Goal: Task Accomplishment & Management: Complete application form

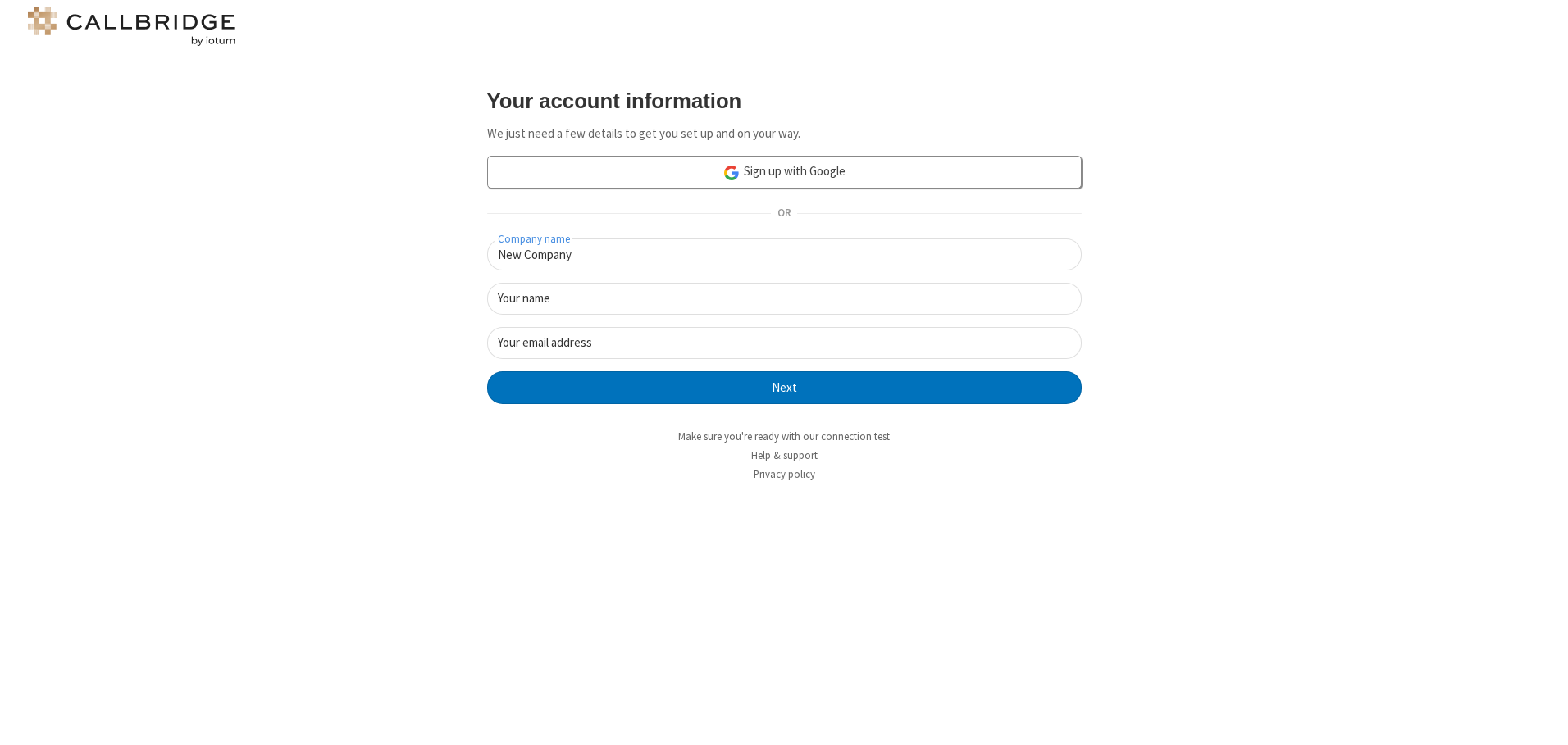
type input "New Company"
type input "New User"
type input "[EMAIL_ADDRESS][DOMAIN_NAME]"
click button "Next" at bounding box center [784, 387] width 594 height 32
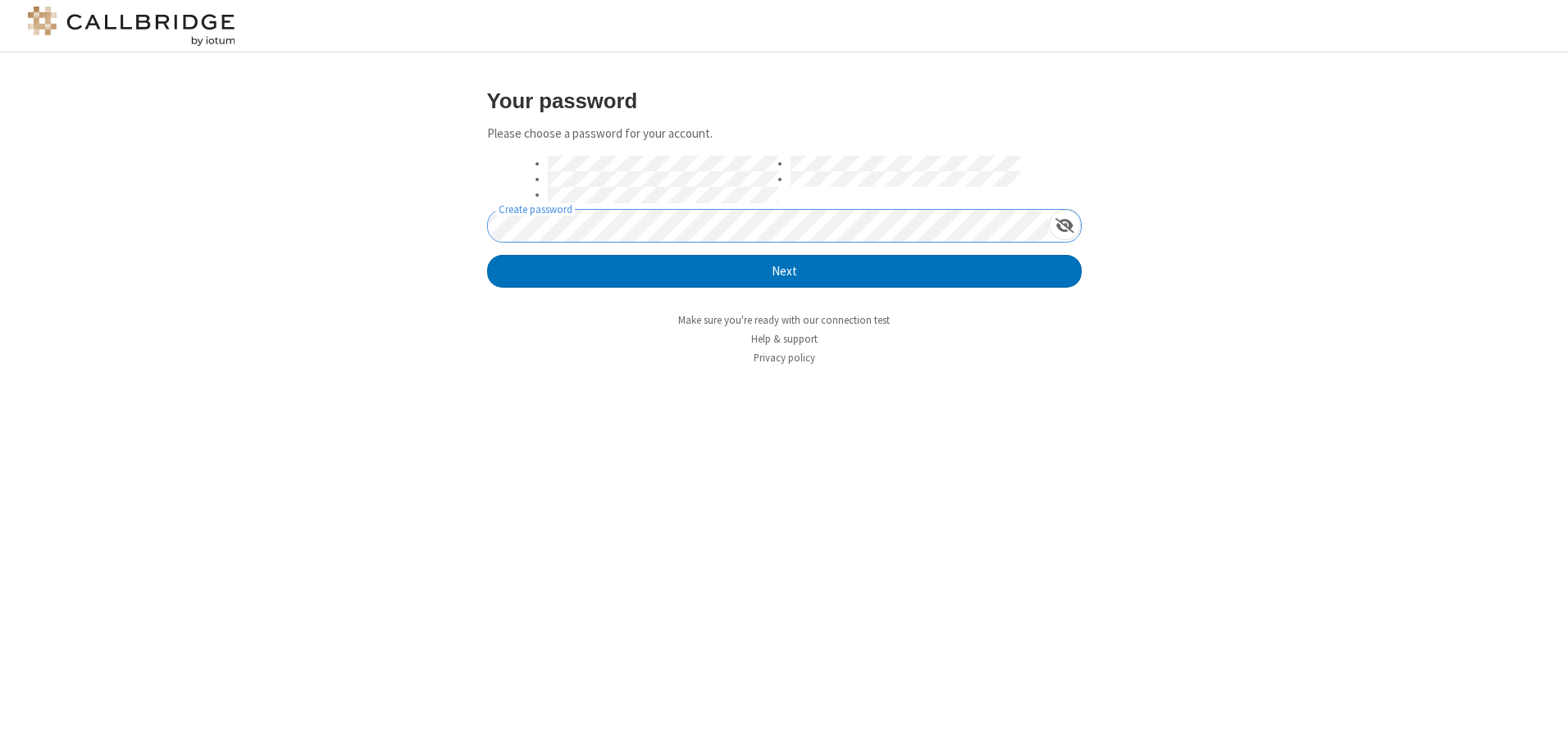
click at [487, 255] on button "Next" at bounding box center [784, 271] width 594 height 32
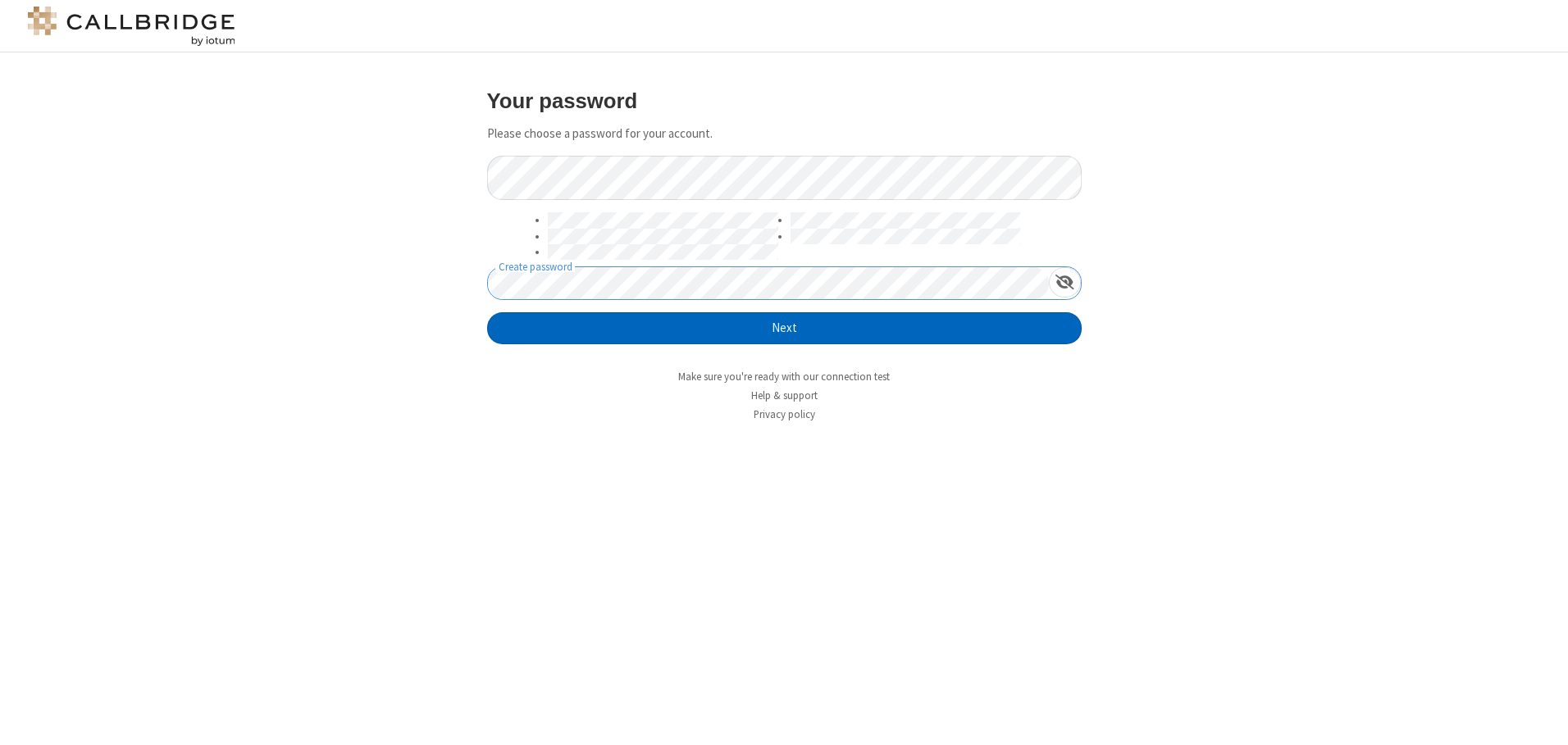
click at [784, 328] on button "Next" at bounding box center [784, 328] width 594 height 32
